Goal: Information Seeking & Learning: Learn about a topic

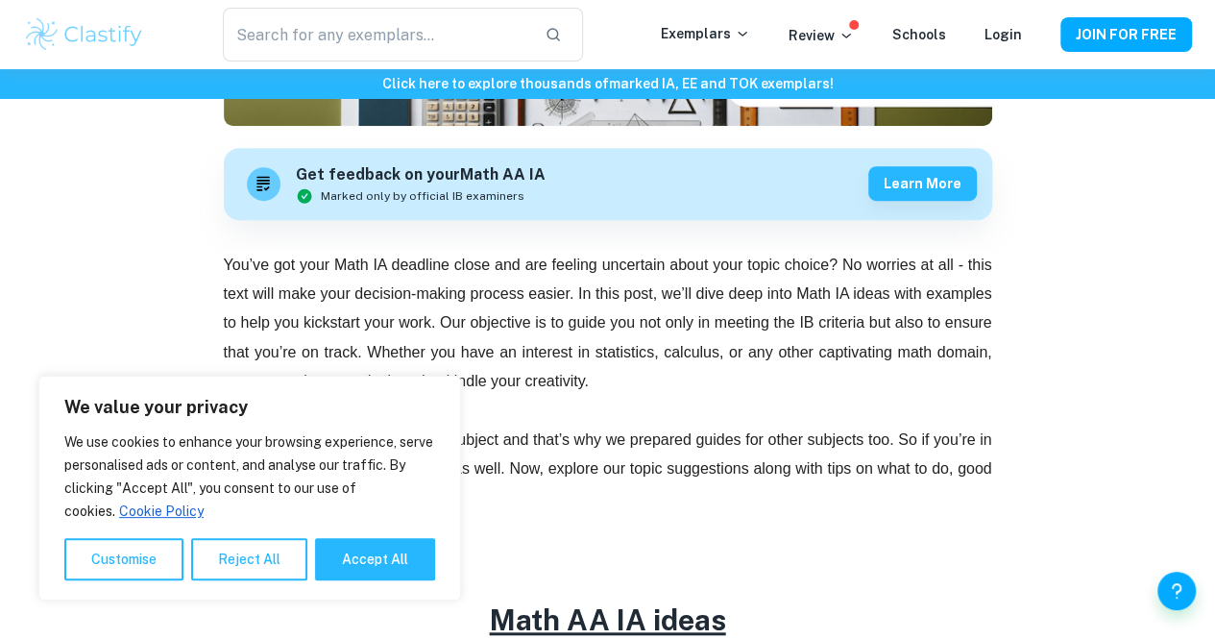
scroll to position [529, 0]
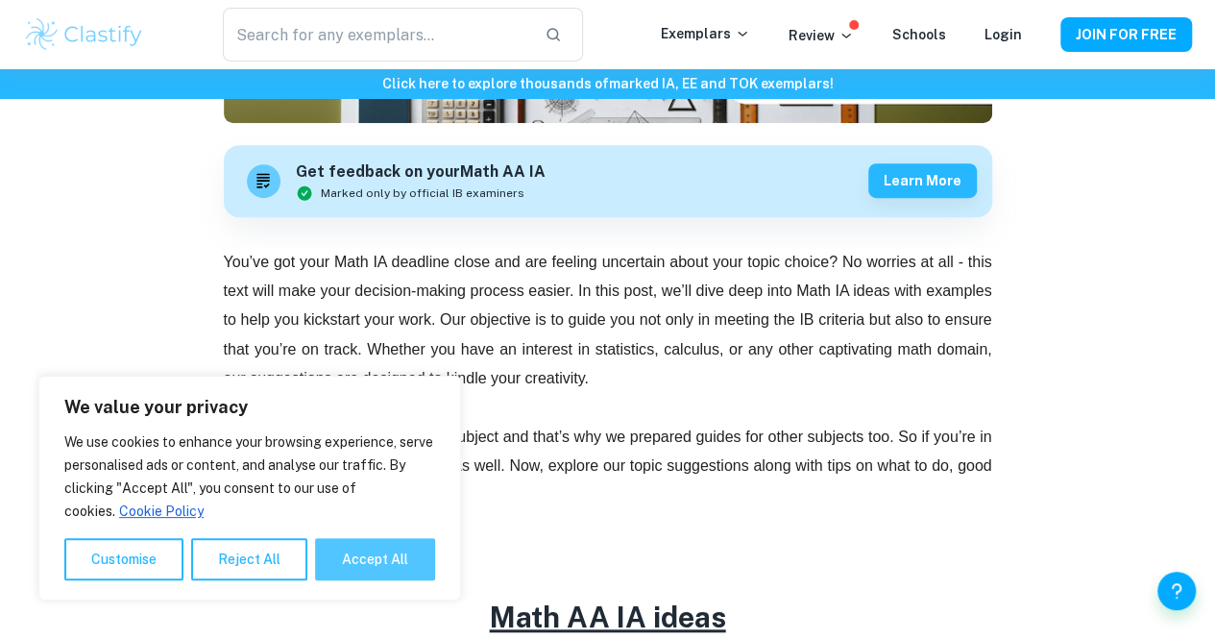
click at [353, 560] on button "Accept All" at bounding box center [375, 559] width 120 height 42
checkbox input "true"
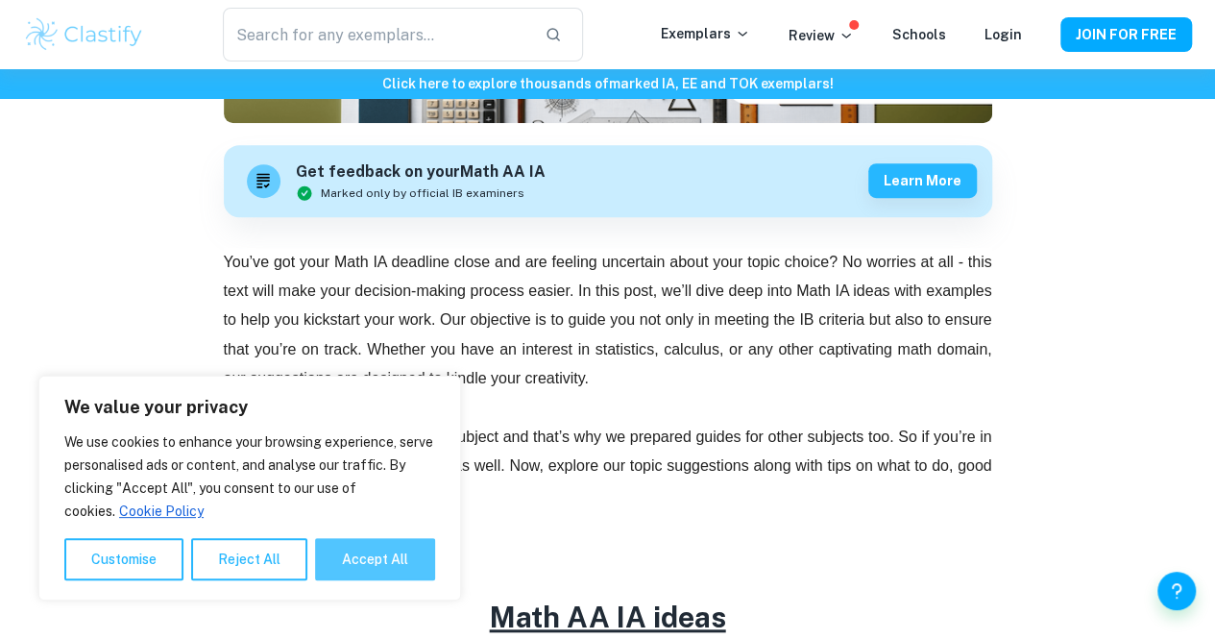
checkbox input "true"
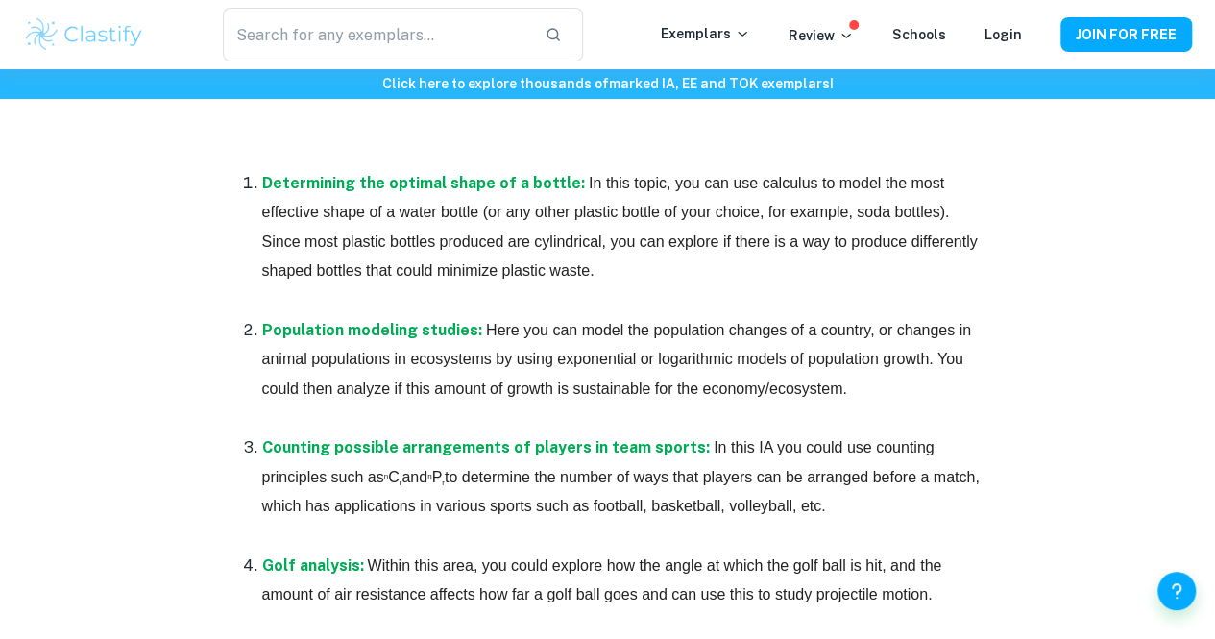
scroll to position [1087, 0]
click at [426, 329] on strong "Population modeling studies:" at bounding box center [372, 329] width 220 height 18
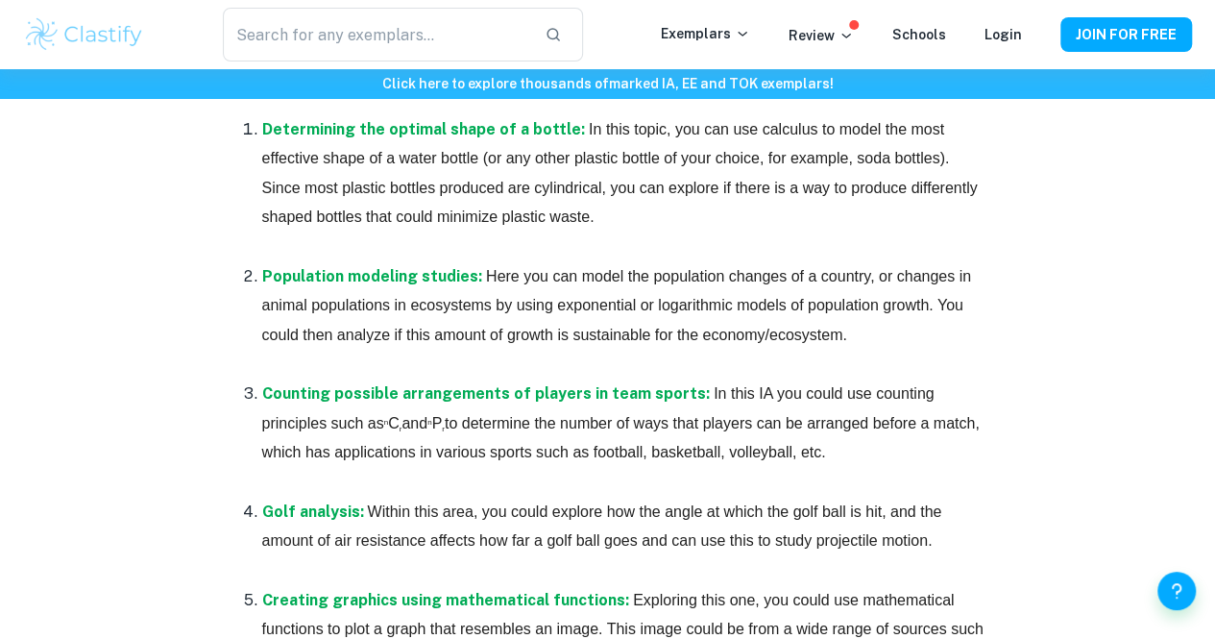
scroll to position [1141, 0]
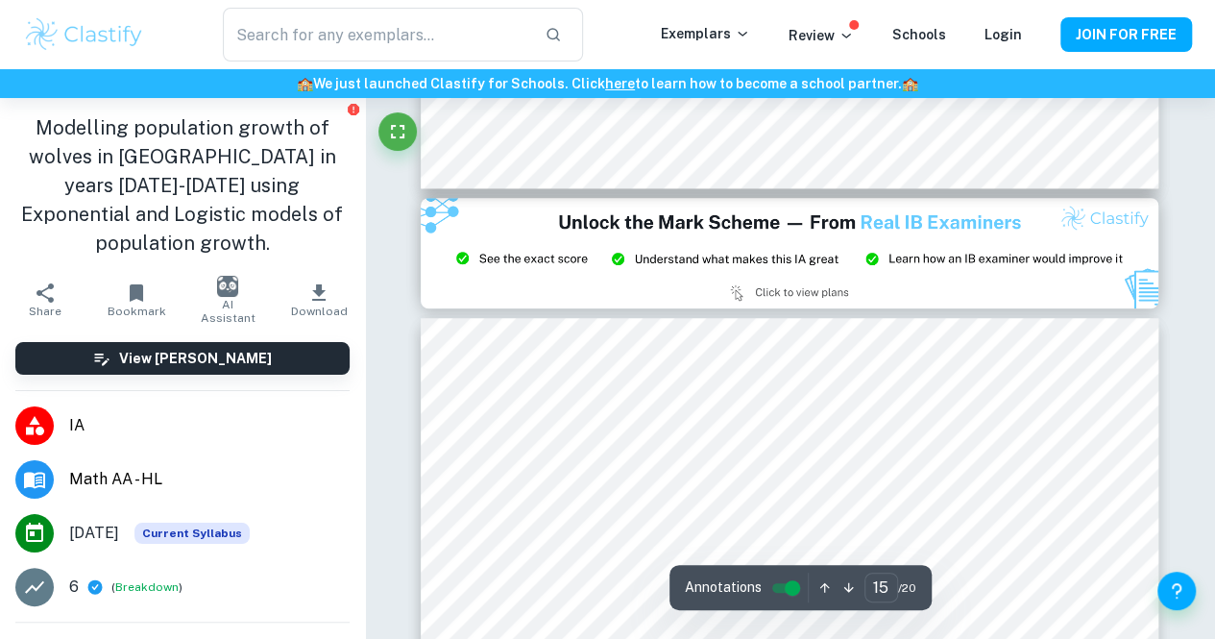
scroll to position [15407, 0]
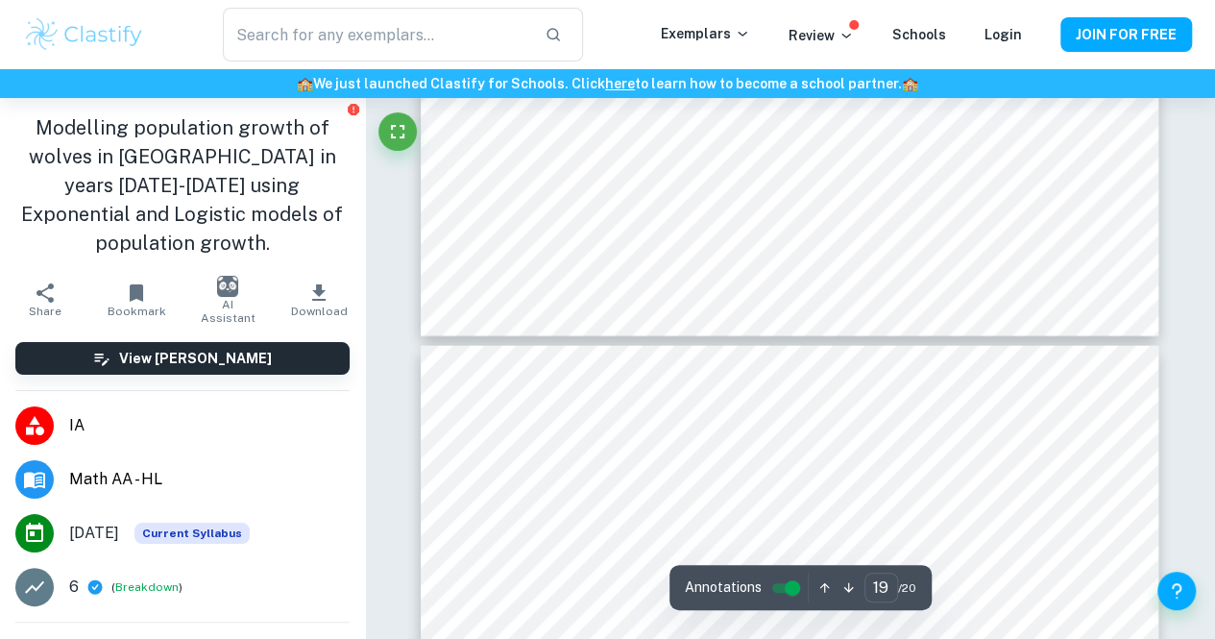
type input "20"
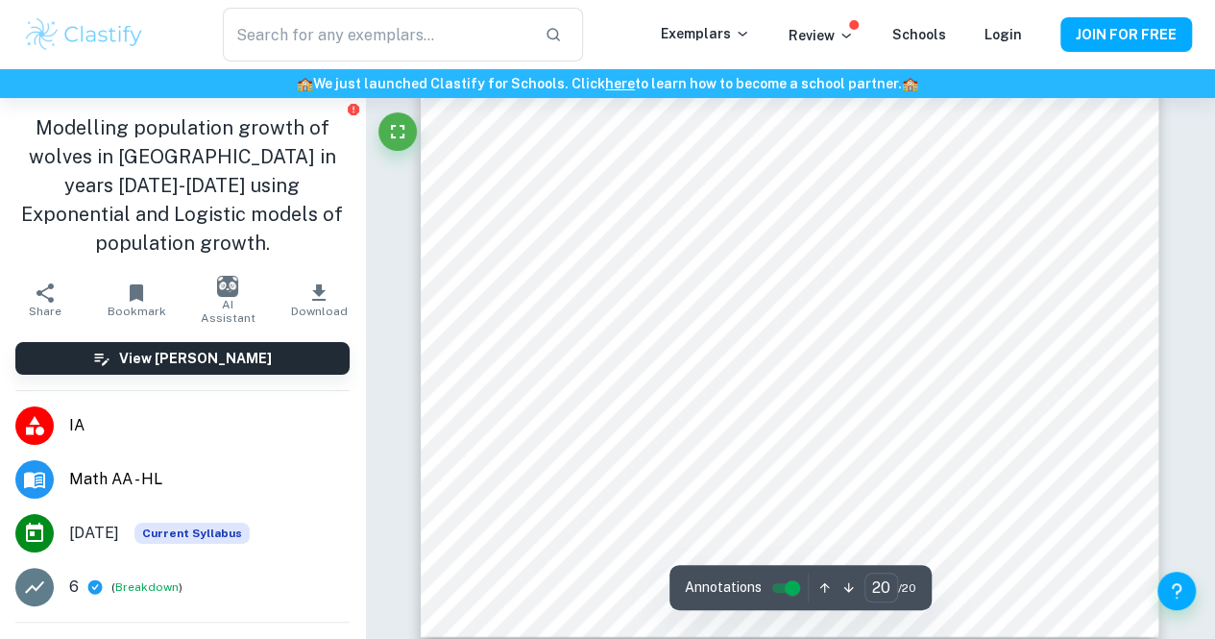
scroll to position [21128, 0]
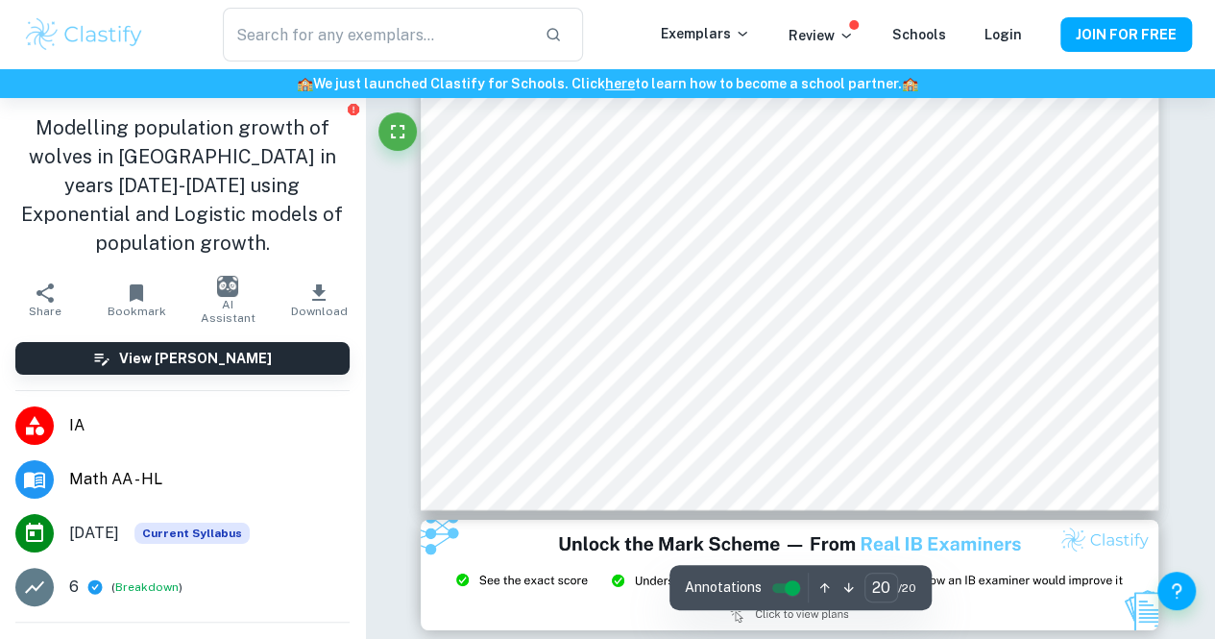
click at [539, 579] on img at bounding box center [789, 575] width 737 height 110
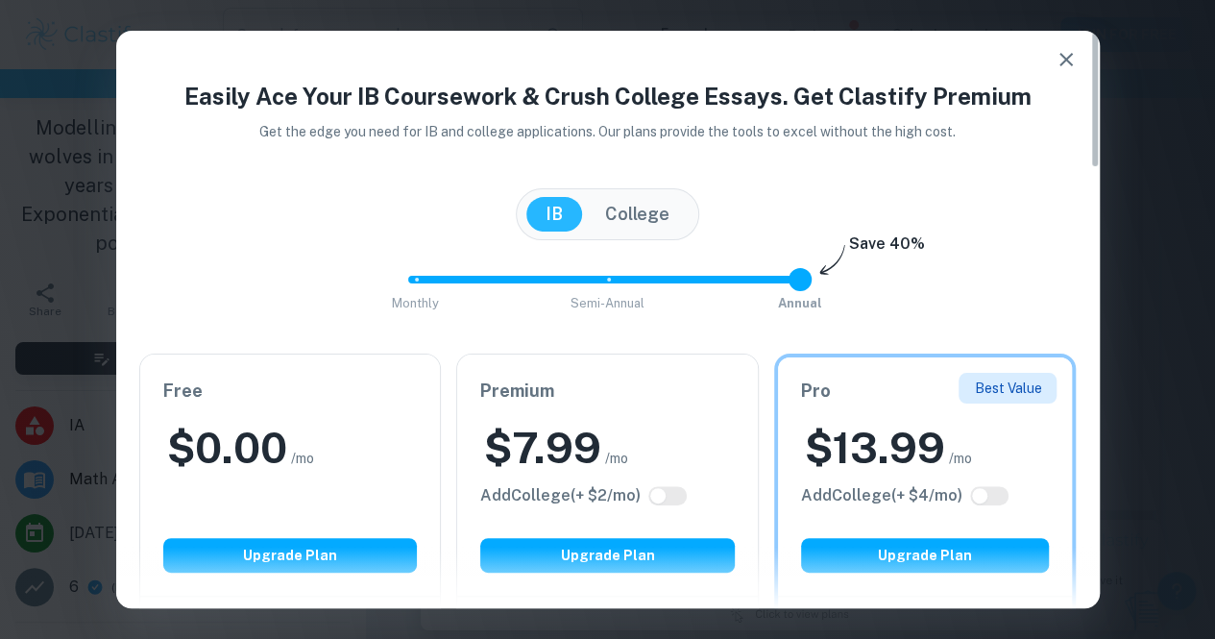
click at [289, 549] on div at bounding box center [607, 576] width 983 height 61
click at [268, 559] on div at bounding box center [607, 576] width 983 height 61
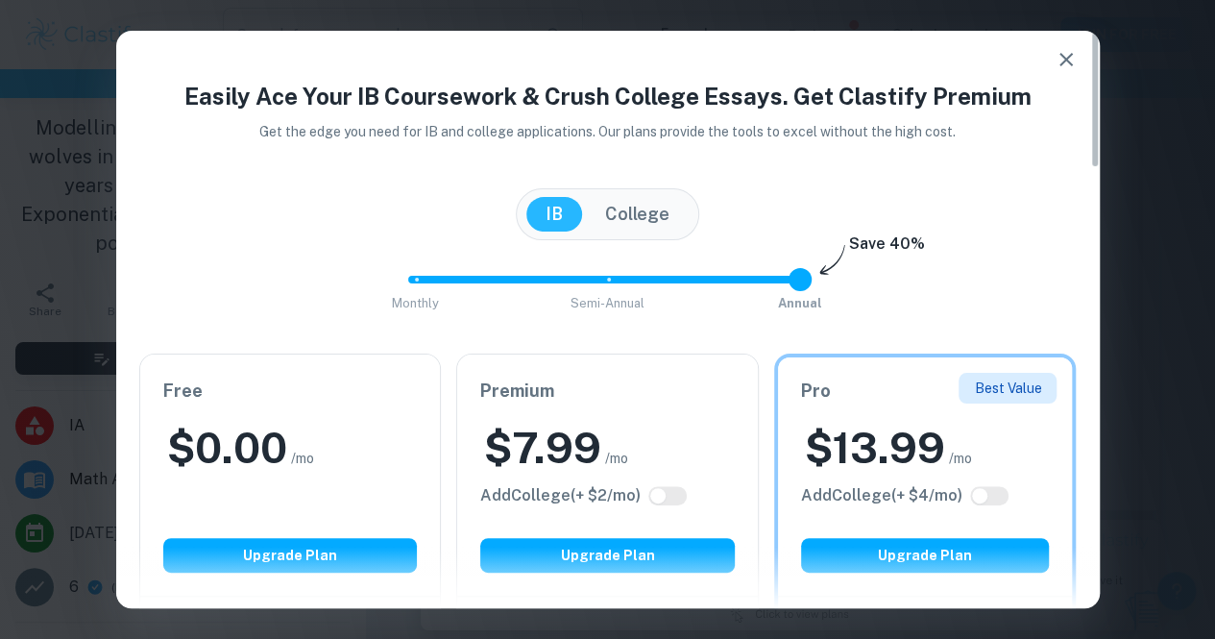
click at [268, 559] on div at bounding box center [607, 576] width 983 height 61
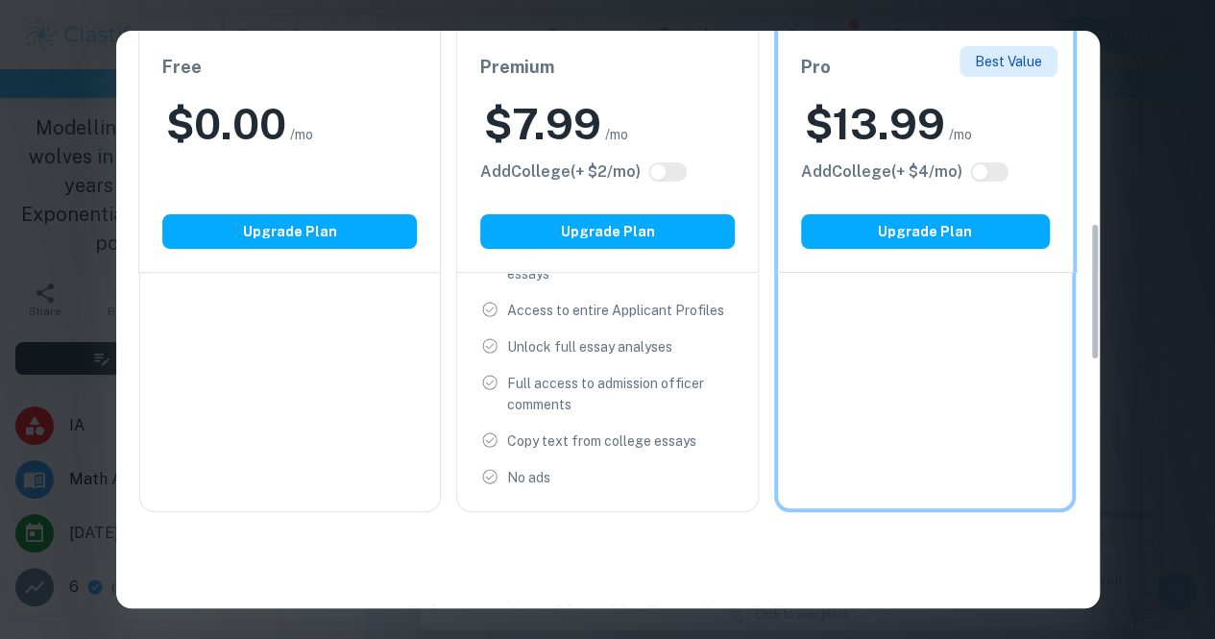
scroll to position [787, 0]
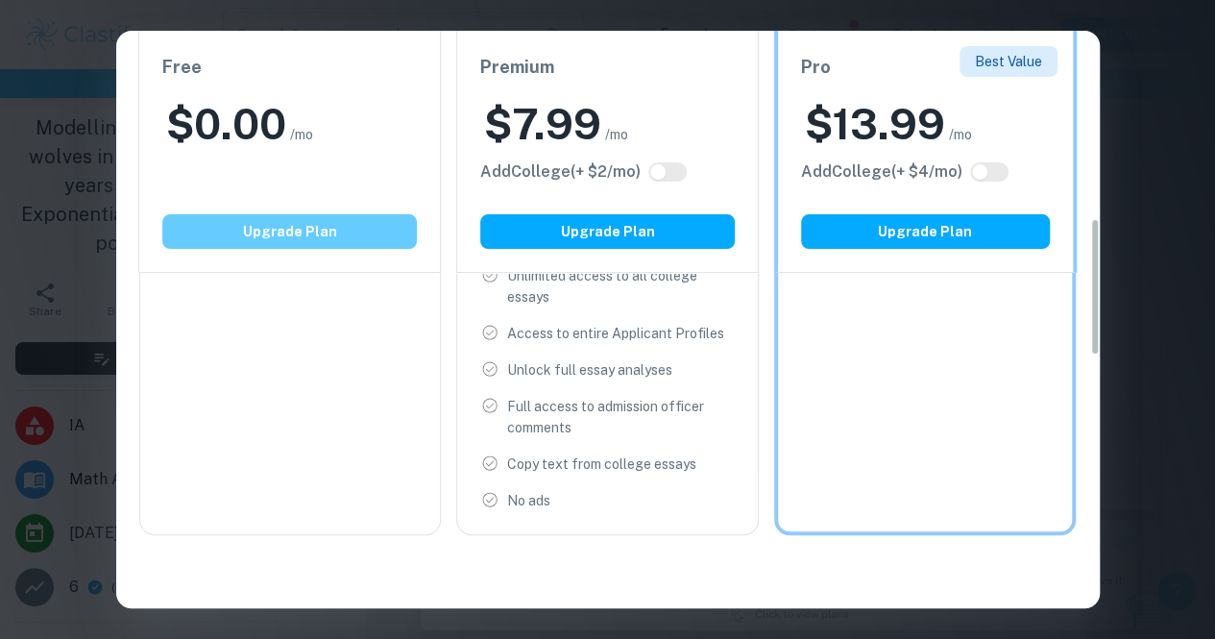
click at [285, 246] on button "Upgrade Plan" at bounding box center [289, 231] width 254 height 35
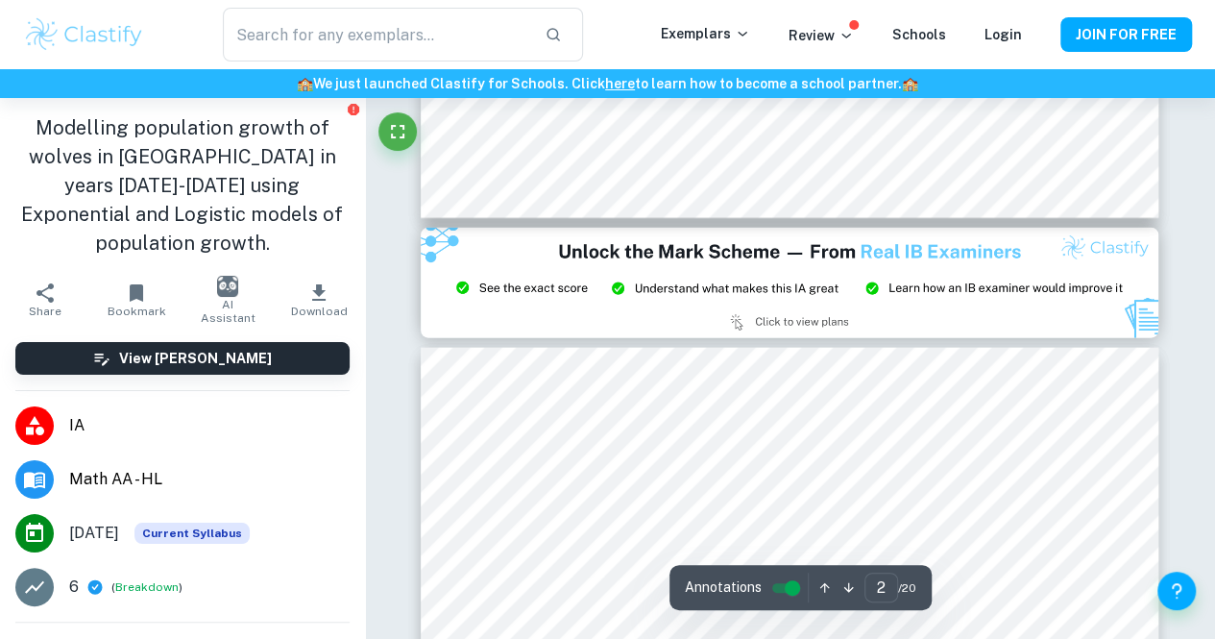
type input "3"
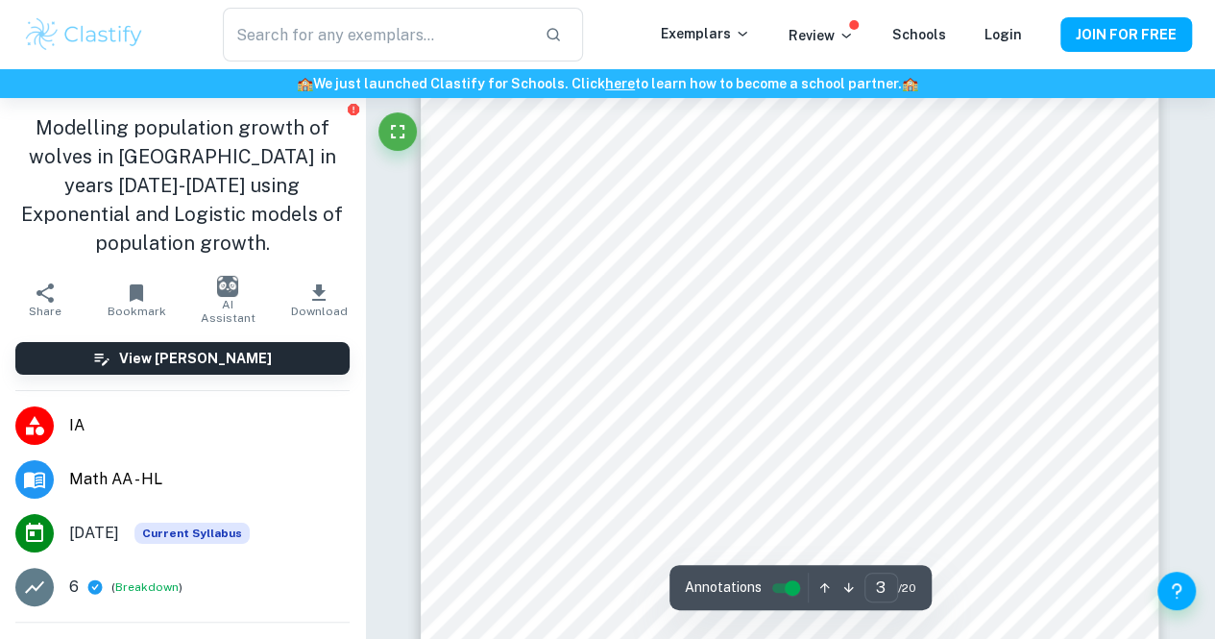
scroll to position [2418, 0]
drag, startPoint x: 818, startPoint y: 302, endPoint x: 520, endPoint y: 157, distance: 332.4
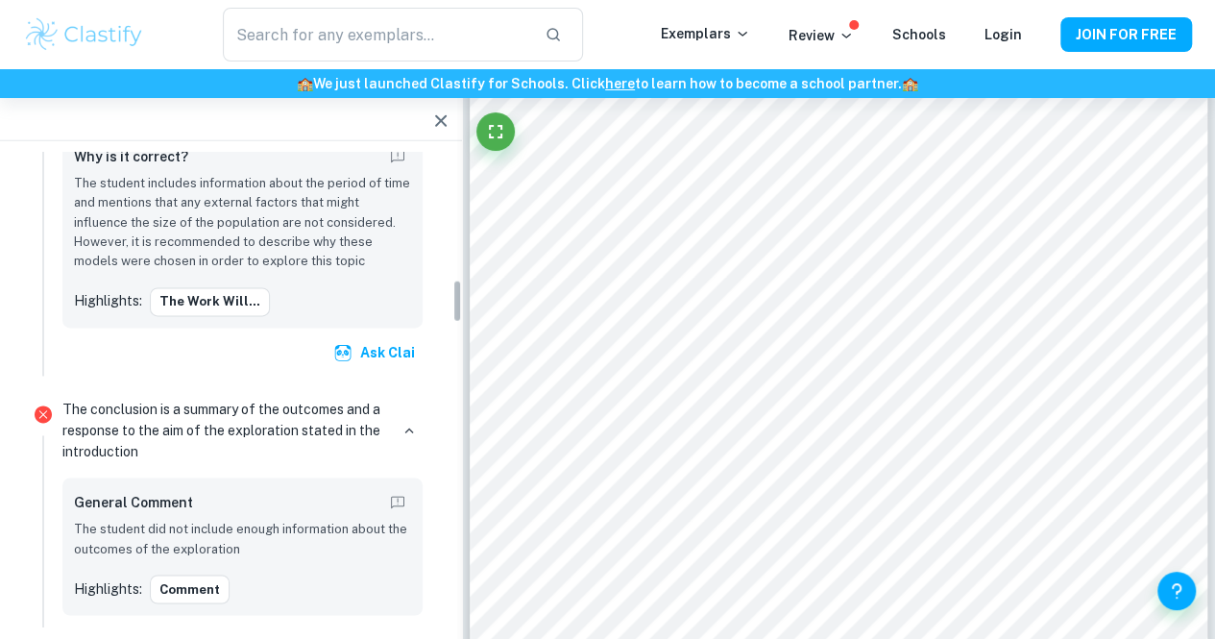
scroll to position [1401, 0]
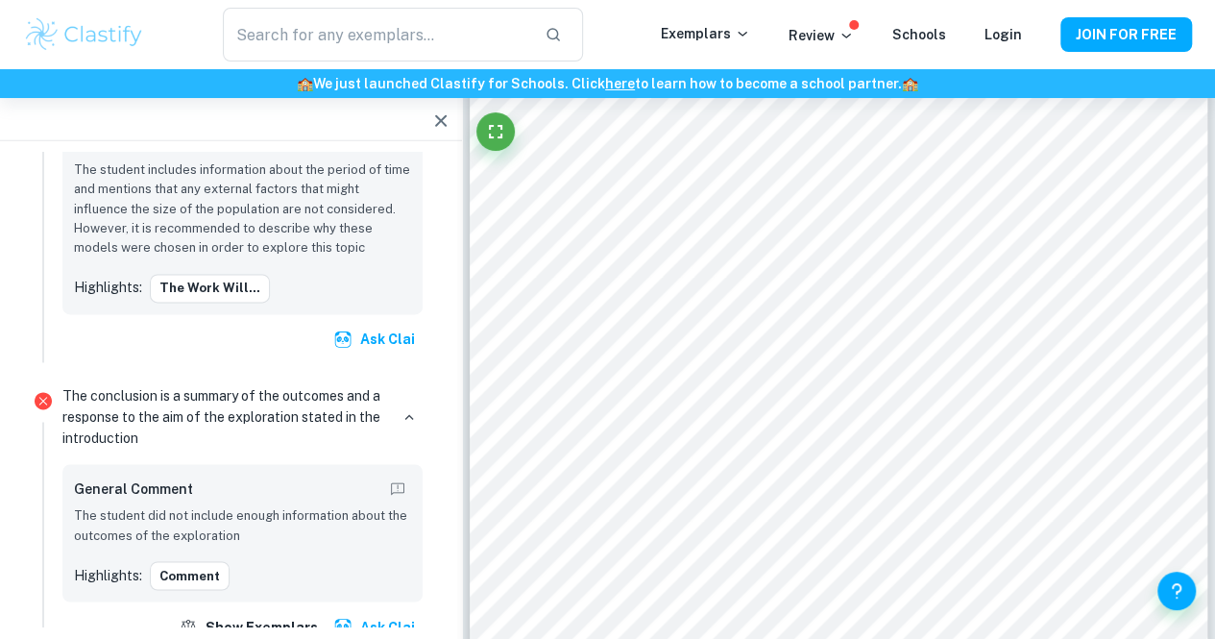
click at [212, 386] on p "The conclusion is a summary of the outcomes and a response to the aim of the ex…" at bounding box center [225, 417] width 326 height 63
click at [38, 393] on icon "Incorrect" at bounding box center [43, 401] width 17 height 17
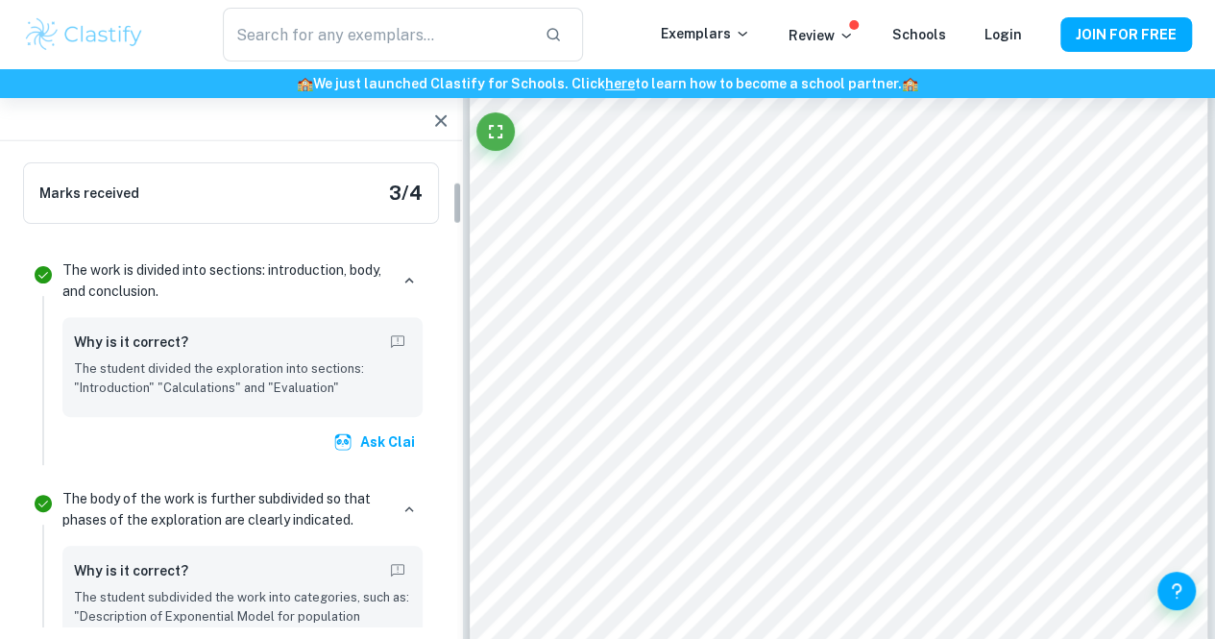
scroll to position [0, 0]
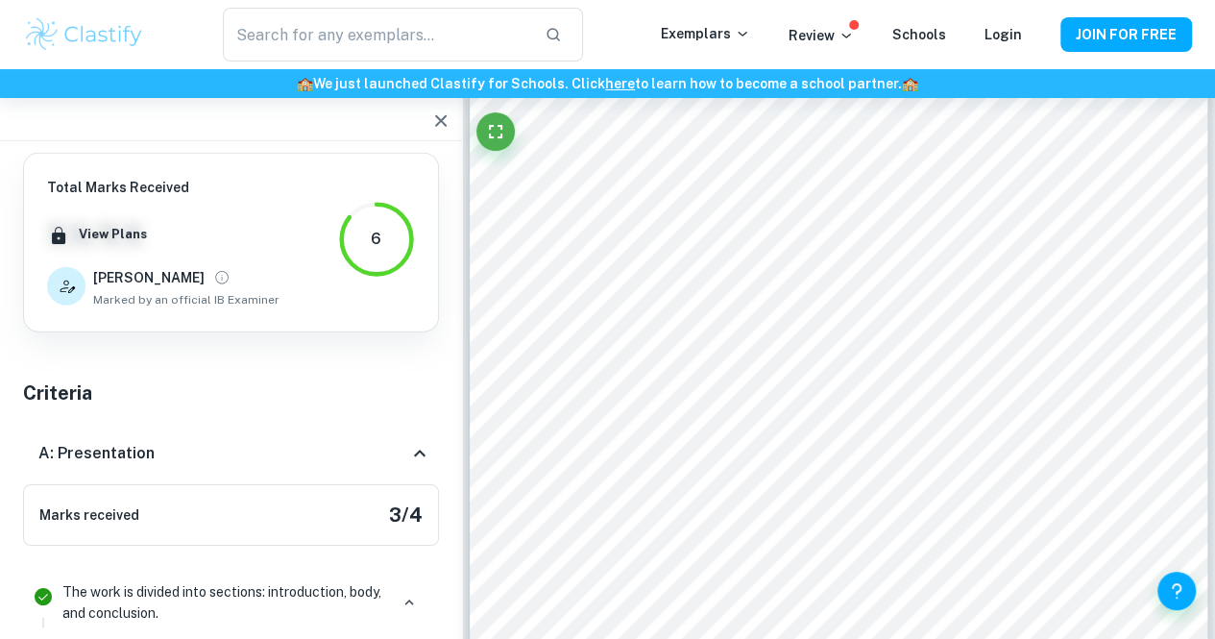
click at [448, 120] on icon "button" at bounding box center [440, 120] width 23 height 23
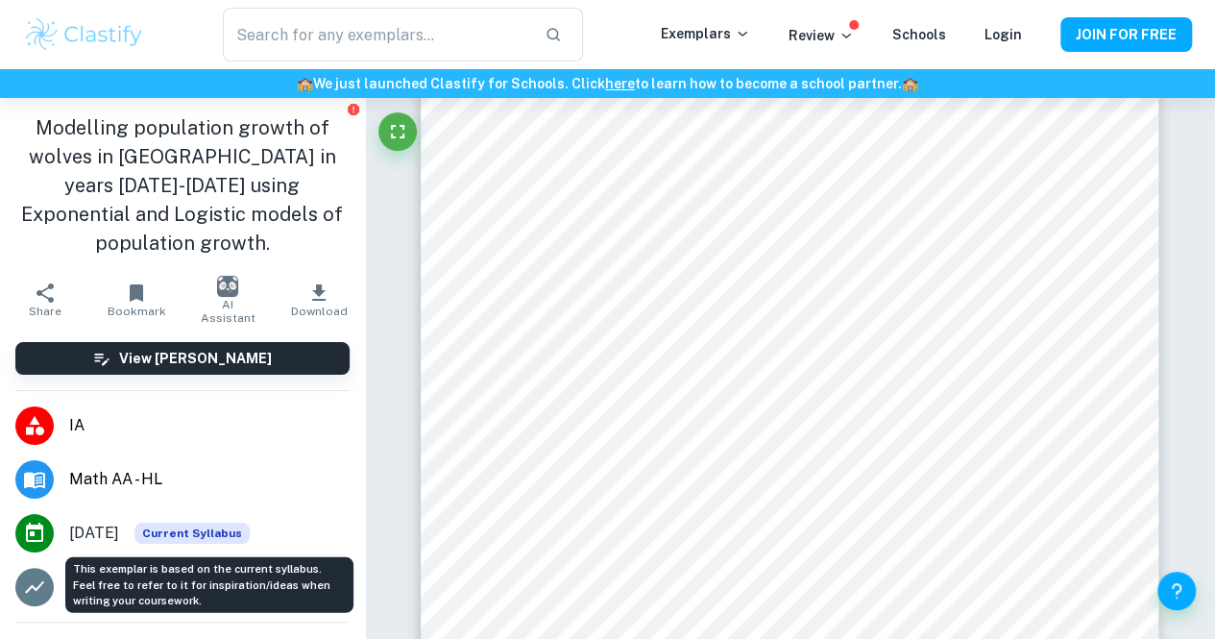
click at [200, 536] on span "Current Syllabus" at bounding box center [191, 532] width 115 height 21
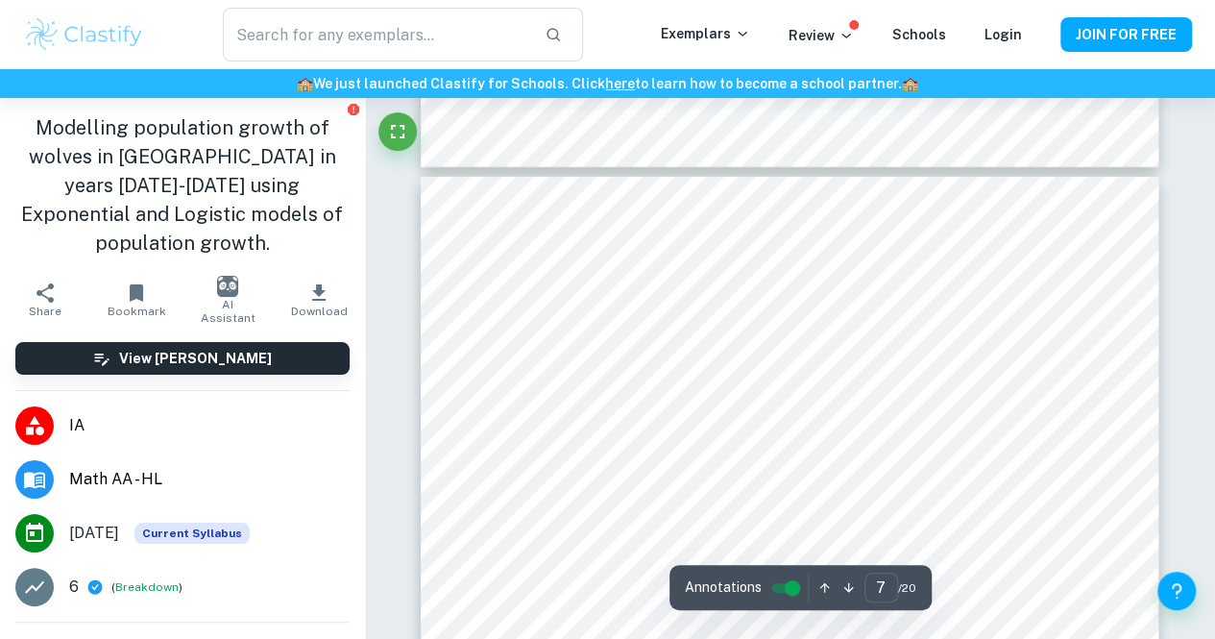
scroll to position [6496, 0]
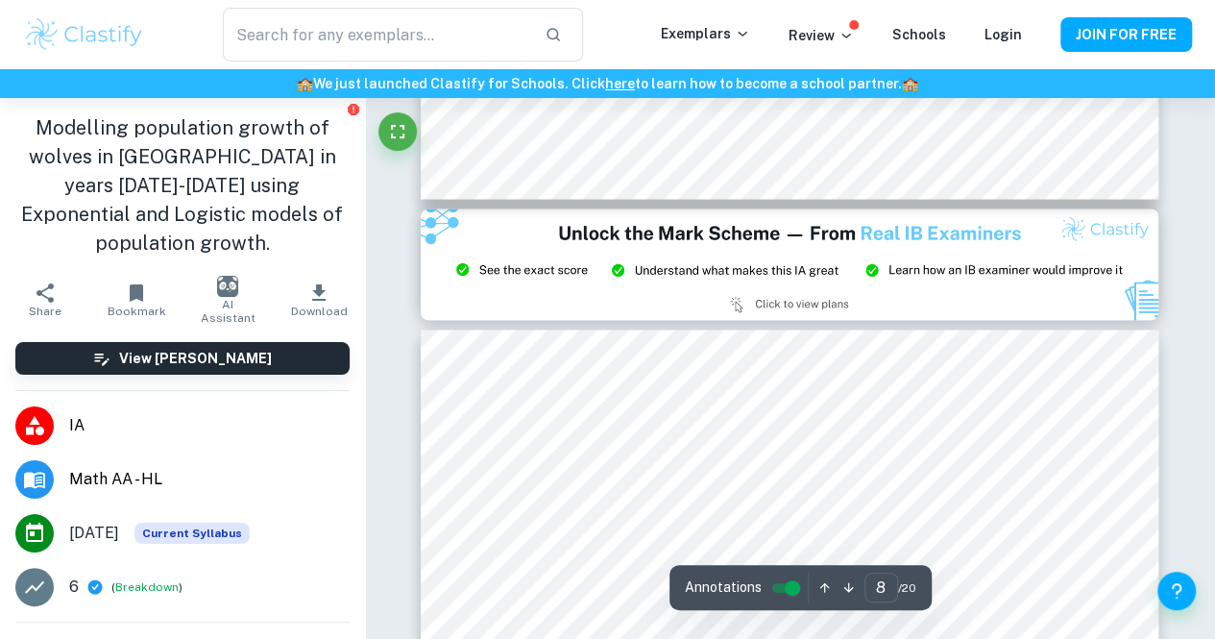
type input "9"
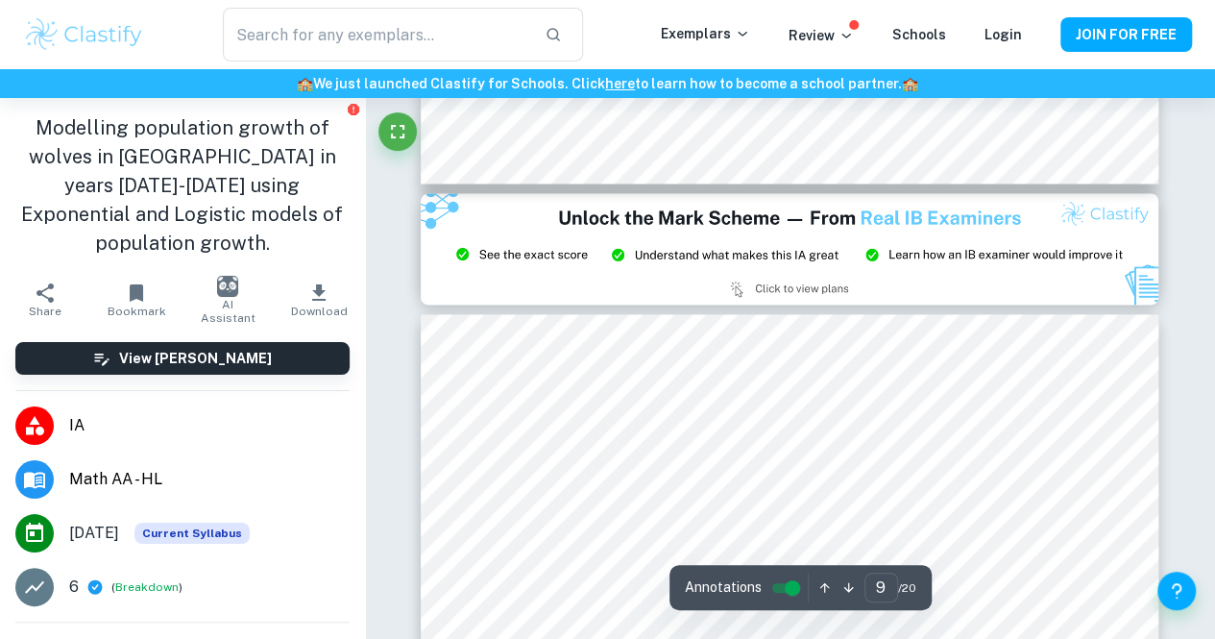
scroll to position [8585, 0]
